Goal: Information Seeking & Learning: Learn about a topic

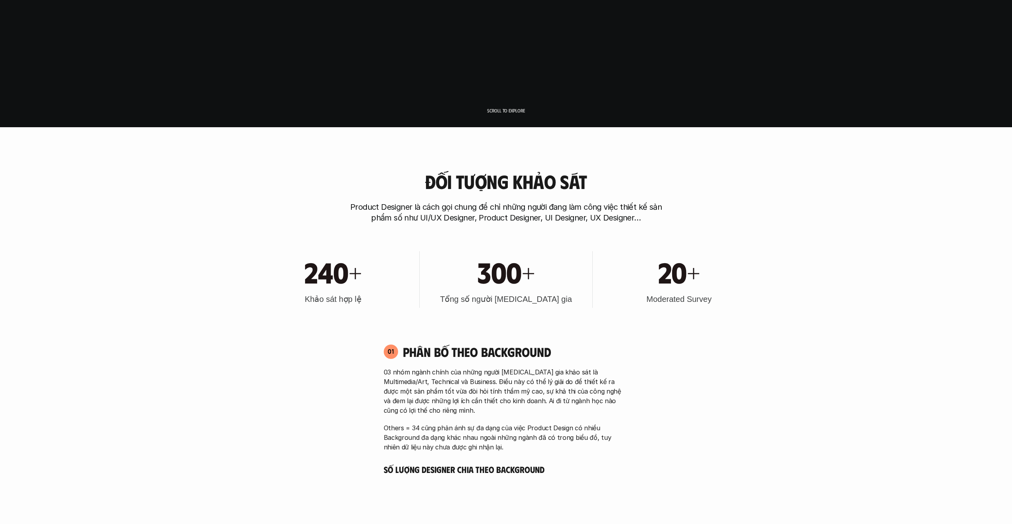
scroll to position [319, 0]
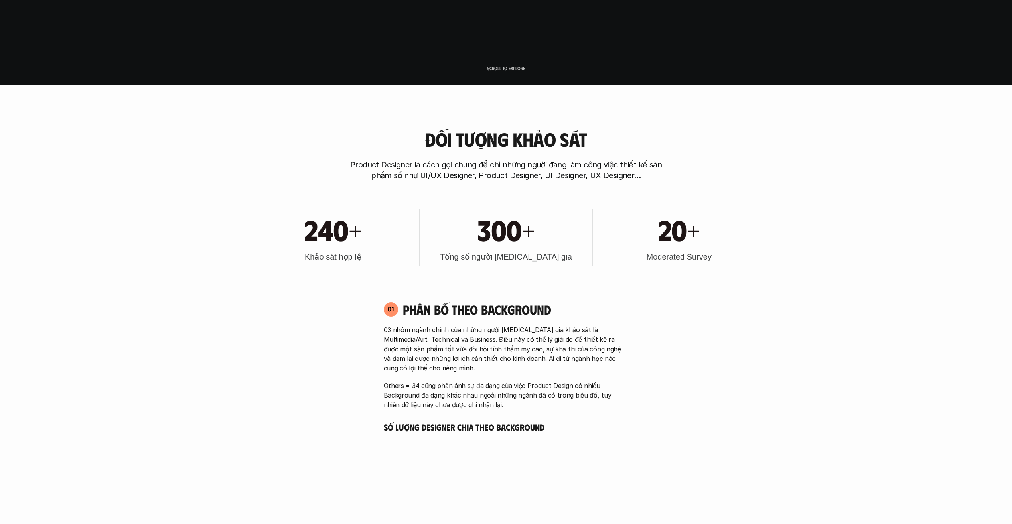
scroll to position [439, 0]
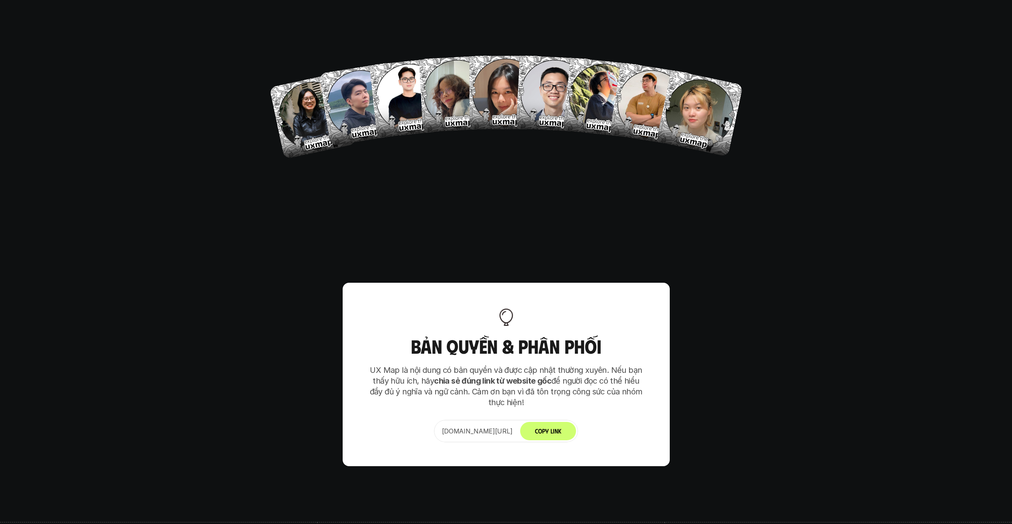
scroll to position [5075, 0]
click at [567, 423] on button "Copy Link" at bounding box center [548, 432] width 56 height 18
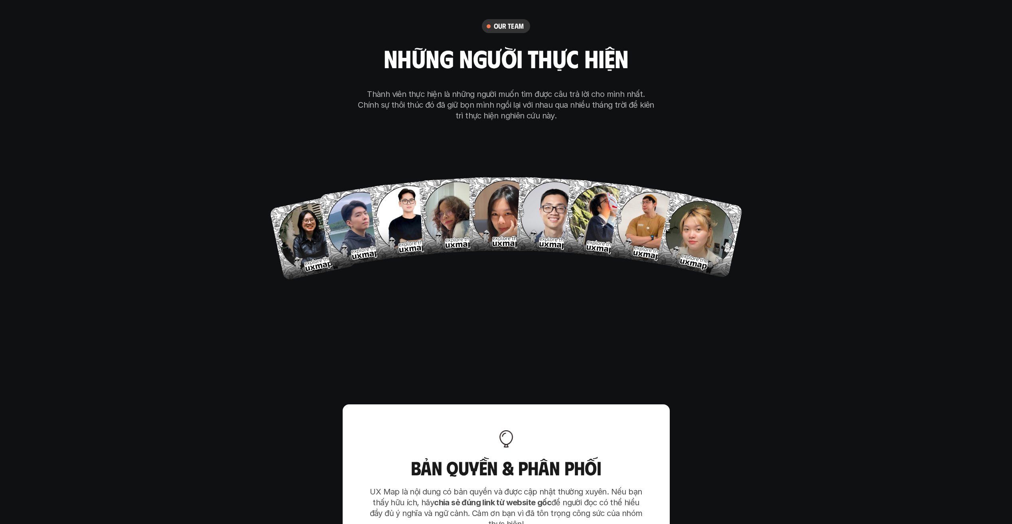
scroll to position [4875, 0]
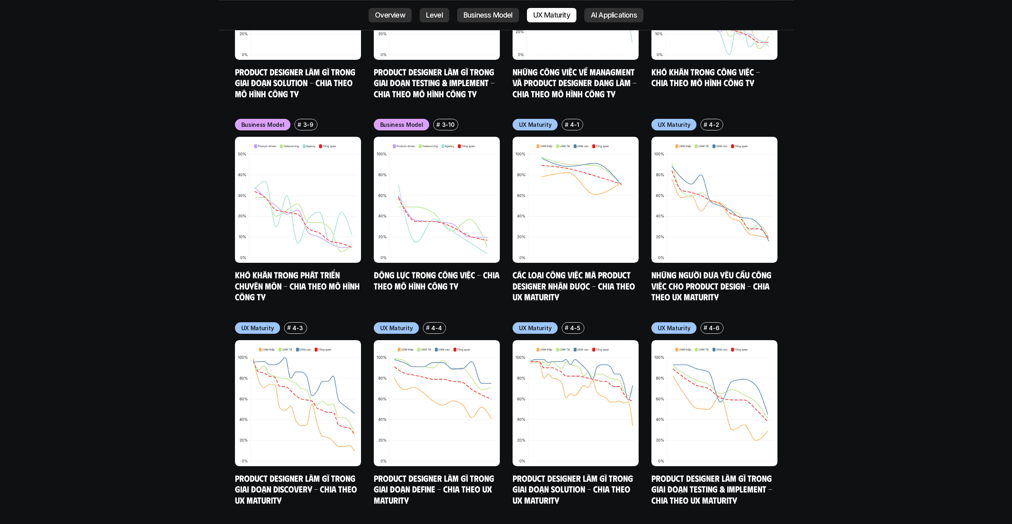
drag, startPoint x: 126, startPoint y: 323, endPoint x: 132, endPoint y: 305, distance: 19.2
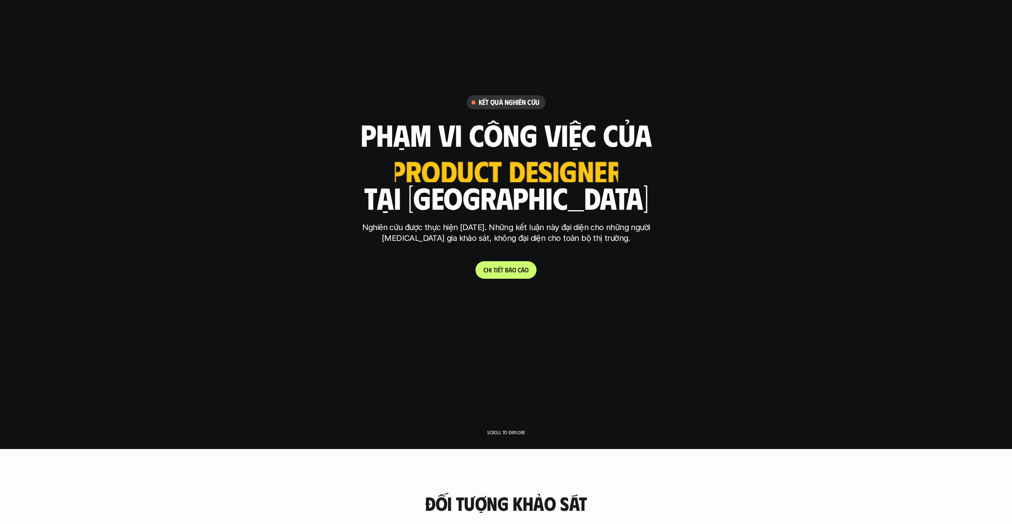
scroll to position [0, 0]
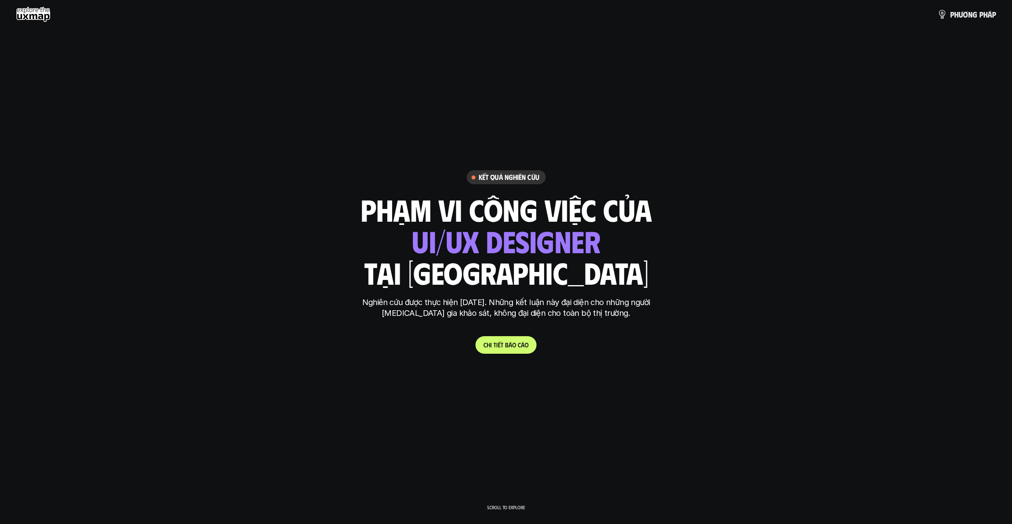
drag, startPoint x: 653, startPoint y: 210, endPoint x: 358, endPoint y: 206, distance: 294.9
click at [361, 206] on h1 "phạm vi công việc của" at bounding box center [506, 210] width 291 height 34
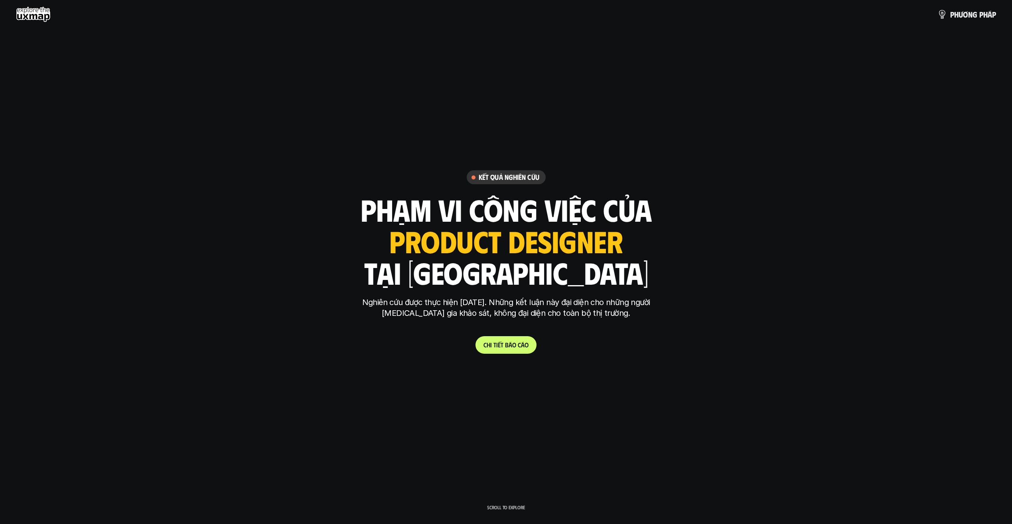
click at [646, 280] on div "phạm vi công việc của ui designer ui/ux designer product designer [DEMOGRAPHIC_…" at bounding box center [506, 240] width 291 height 93
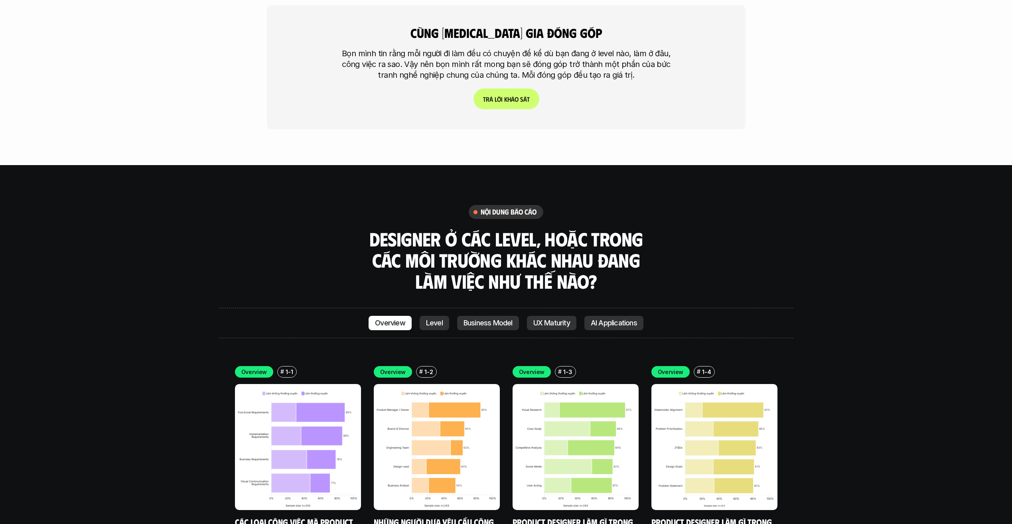
scroll to position [2366, 0]
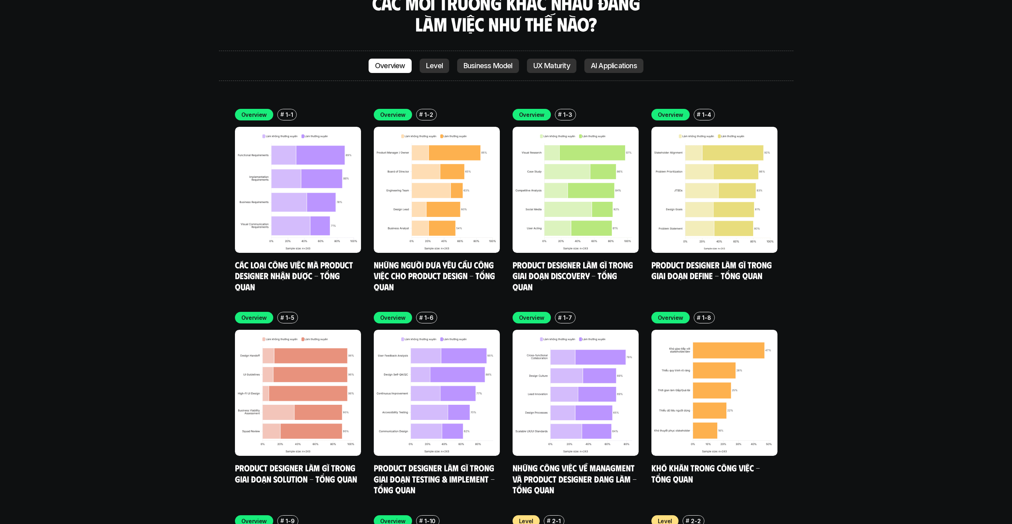
scroll to position [2566, 0]
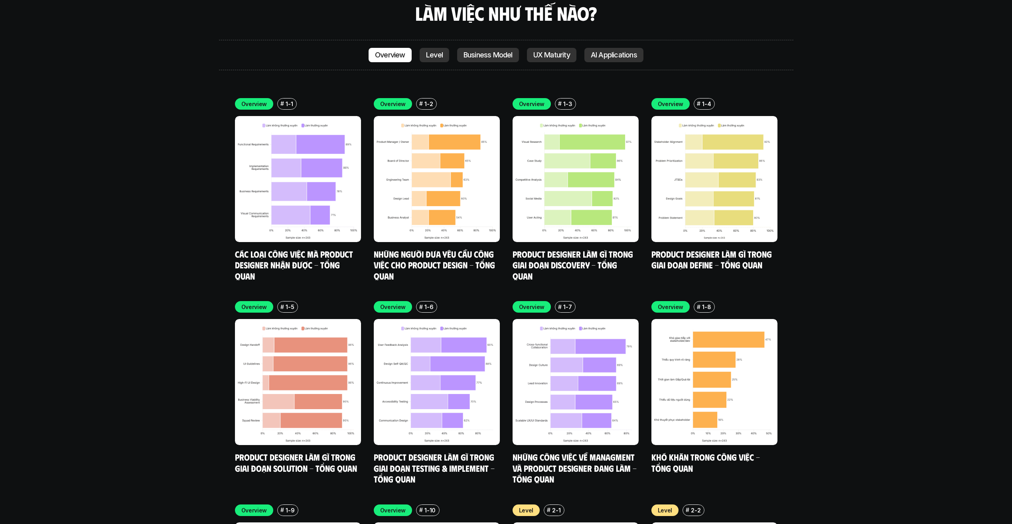
drag, startPoint x: 61, startPoint y: 127, endPoint x: 128, endPoint y: 59, distance: 95.4
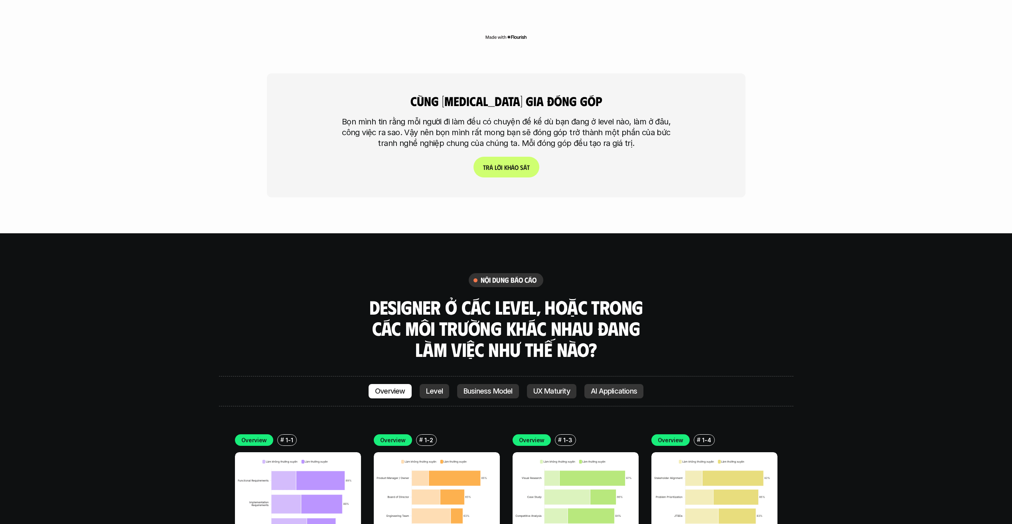
scroll to position [2286, 0]
